Goal: Check status: Check status

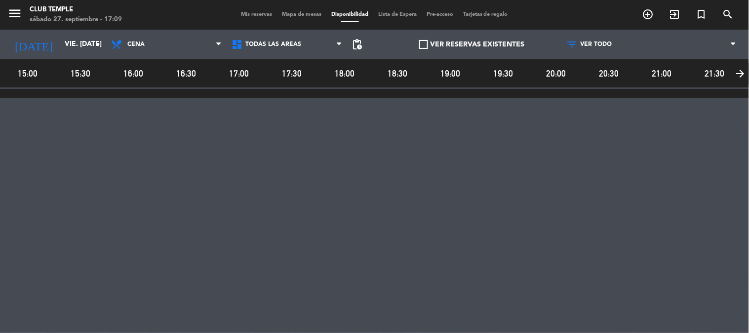
click at [257, 12] on span "Mis reservas" at bounding box center [256, 14] width 41 height 5
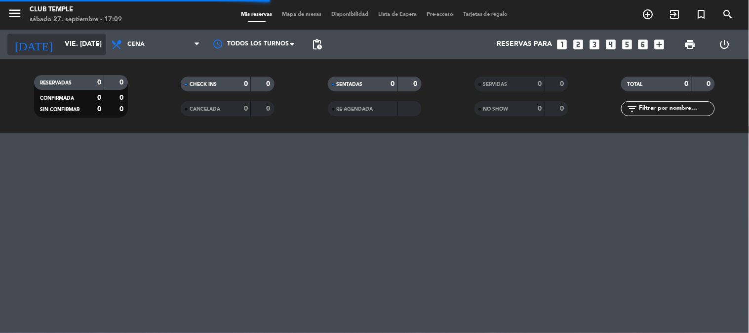
click at [83, 52] on input "vie. [DATE]" at bounding box center [107, 45] width 94 height 18
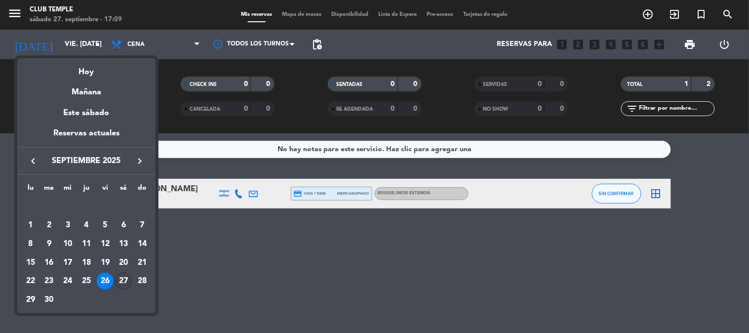
click at [118, 281] on div "27" at bounding box center [123, 281] width 17 height 17
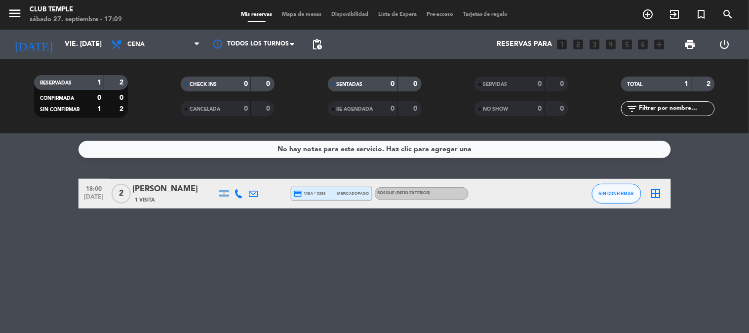
type input "sáb. [DATE]"
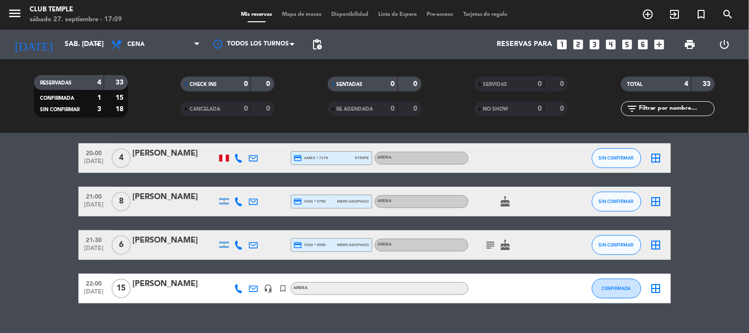
scroll to position [55, 0]
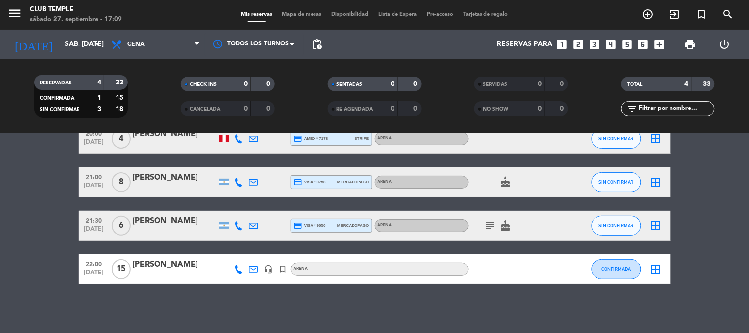
click at [181, 264] on div "[PERSON_NAME]" at bounding box center [175, 264] width 84 height 13
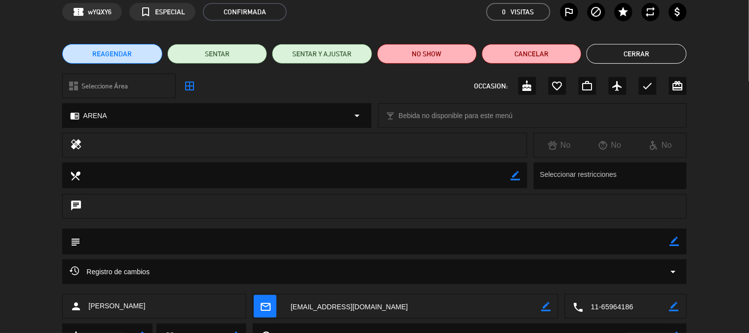
scroll to position [0, 0]
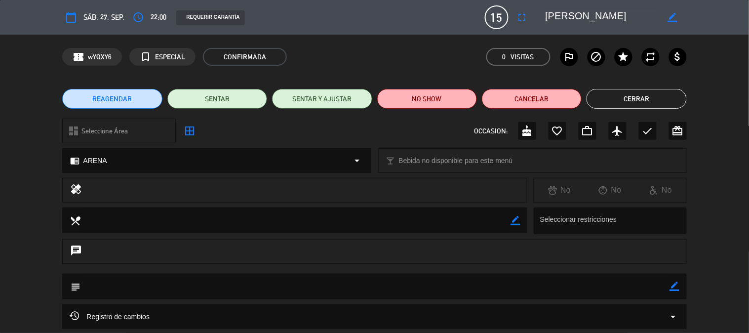
click at [628, 91] on button "Cerrar" at bounding box center [637, 99] width 100 height 20
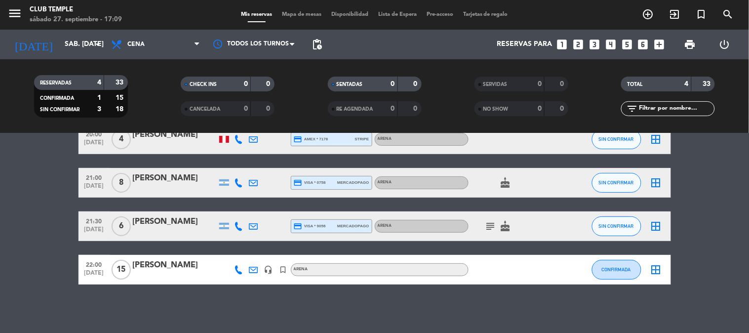
scroll to position [55, 0]
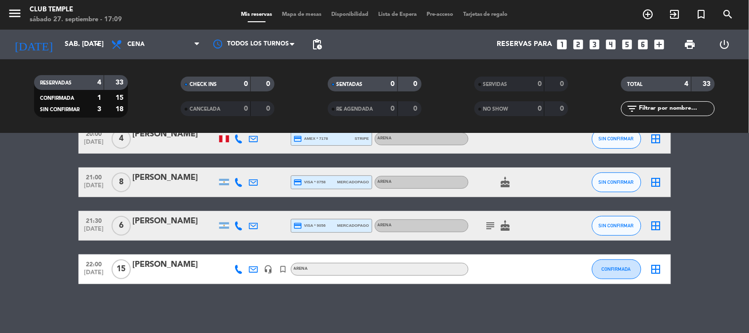
click at [204, 261] on div "[PERSON_NAME]" at bounding box center [175, 264] width 84 height 13
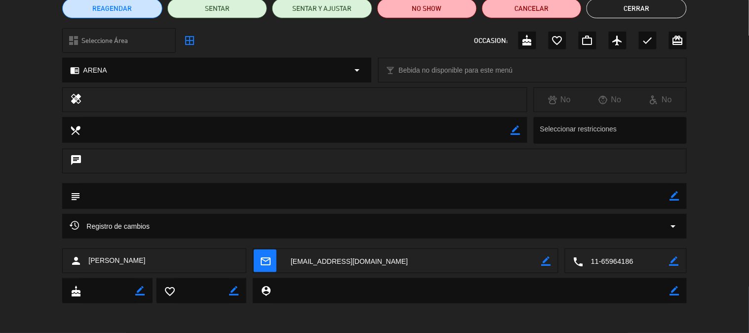
scroll to position [36, 0]
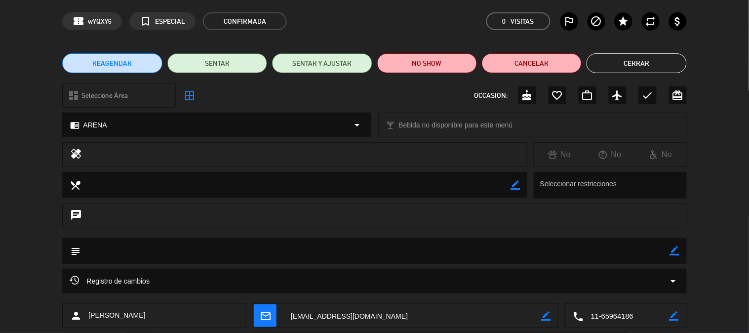
click at [673, 64] on button "Cerrar" at bounding box center [637, 63] width 100 height 20
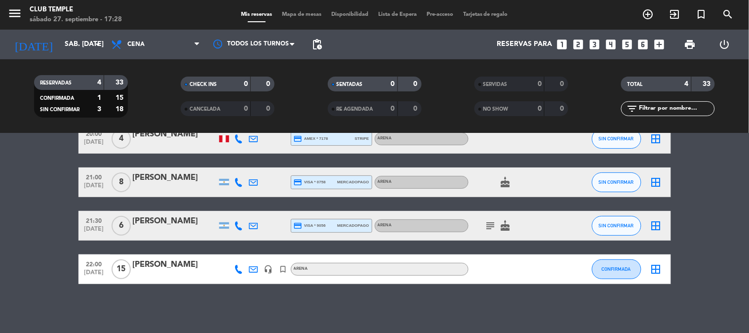
click at [167, 220] on div "[PERSON_NAME]" at bounding box center [175, 221] width 84 height 13
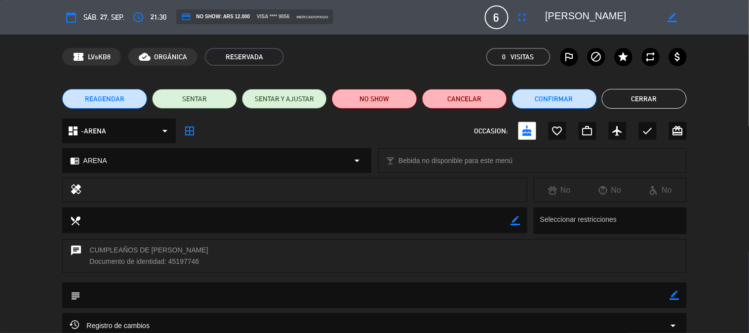
click at [649, 99] on button "Cerrar" at bounding box center [644, 99] width 85 height 20
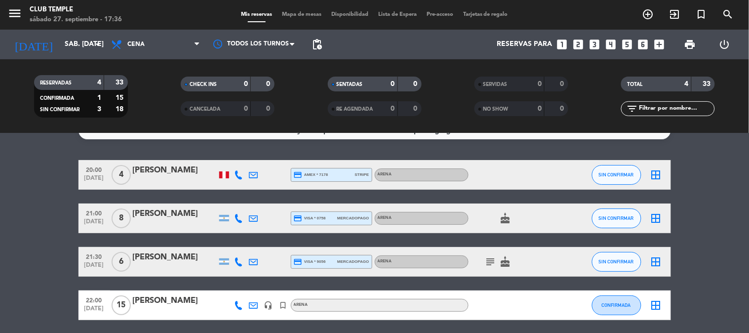
scroll to position [0, 0]
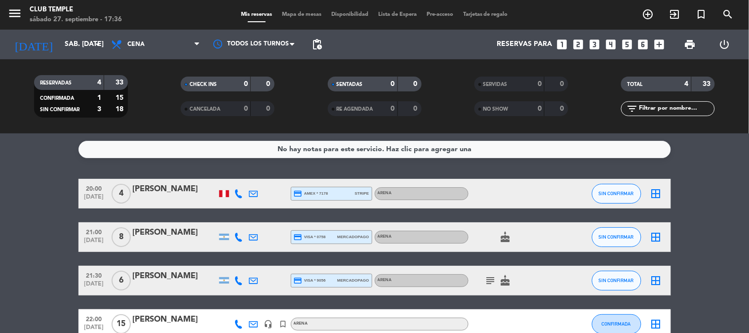
click at [171, 238] on div "[PERSON_NAME]" at bounding box center [175, 232] width 84 height 13
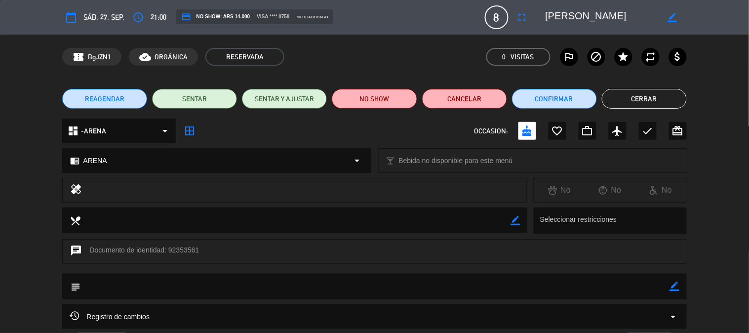
click at [643, 90] on button "Cerrar" at bounding box center [644, 99] width 85 height 20
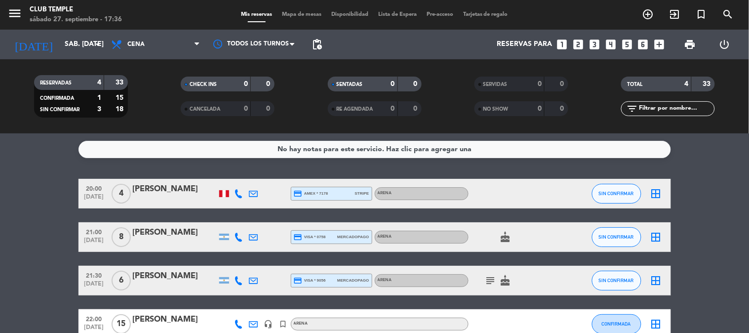
click at [165, 188] on div "[PERSON_NAME]" at bounding box center [175, 189] width 84 height 13
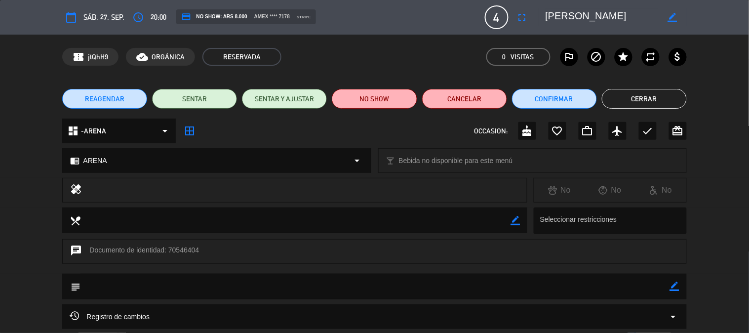
click at [654, 95] on button "Cerrar" at bounding box center [644, 99] width 85 height 20
